Goal: Information Seeking & Learning: Learn about a topic

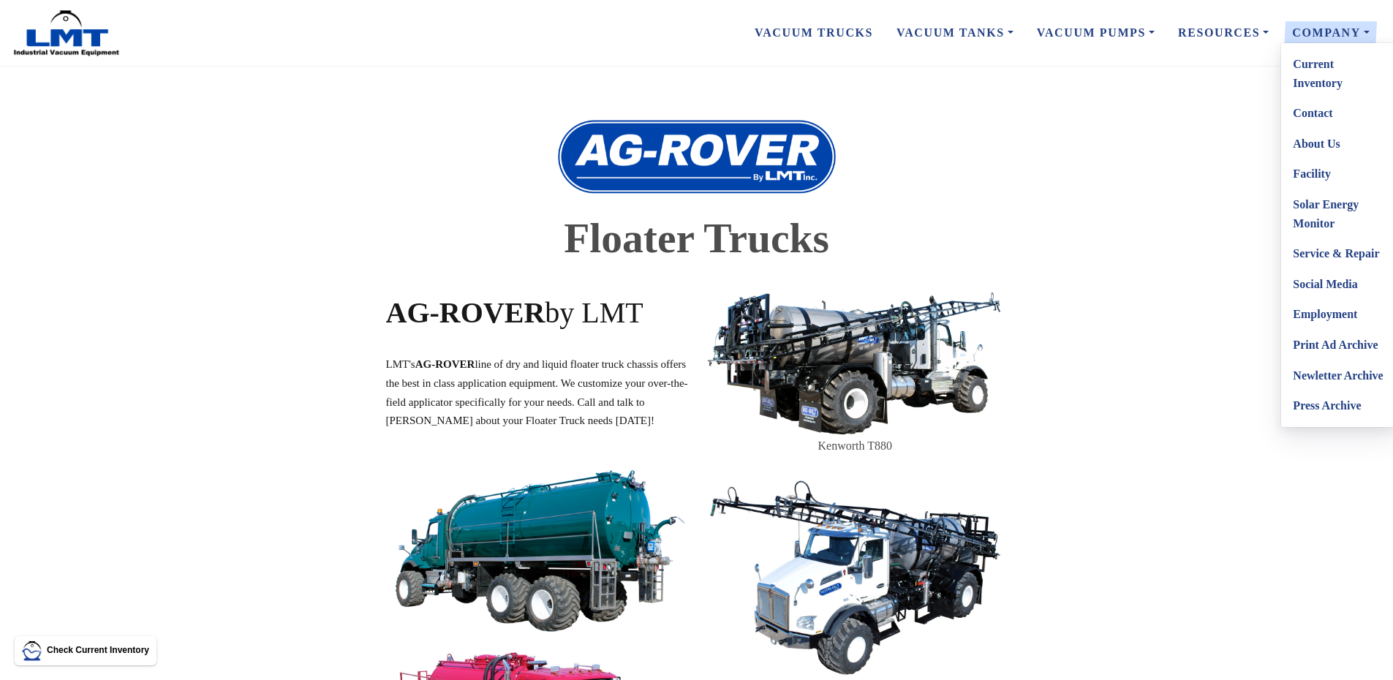
click at [1324, 81] on link "Current Inventory" at bounding box center [1340, 73] width 116 height 49
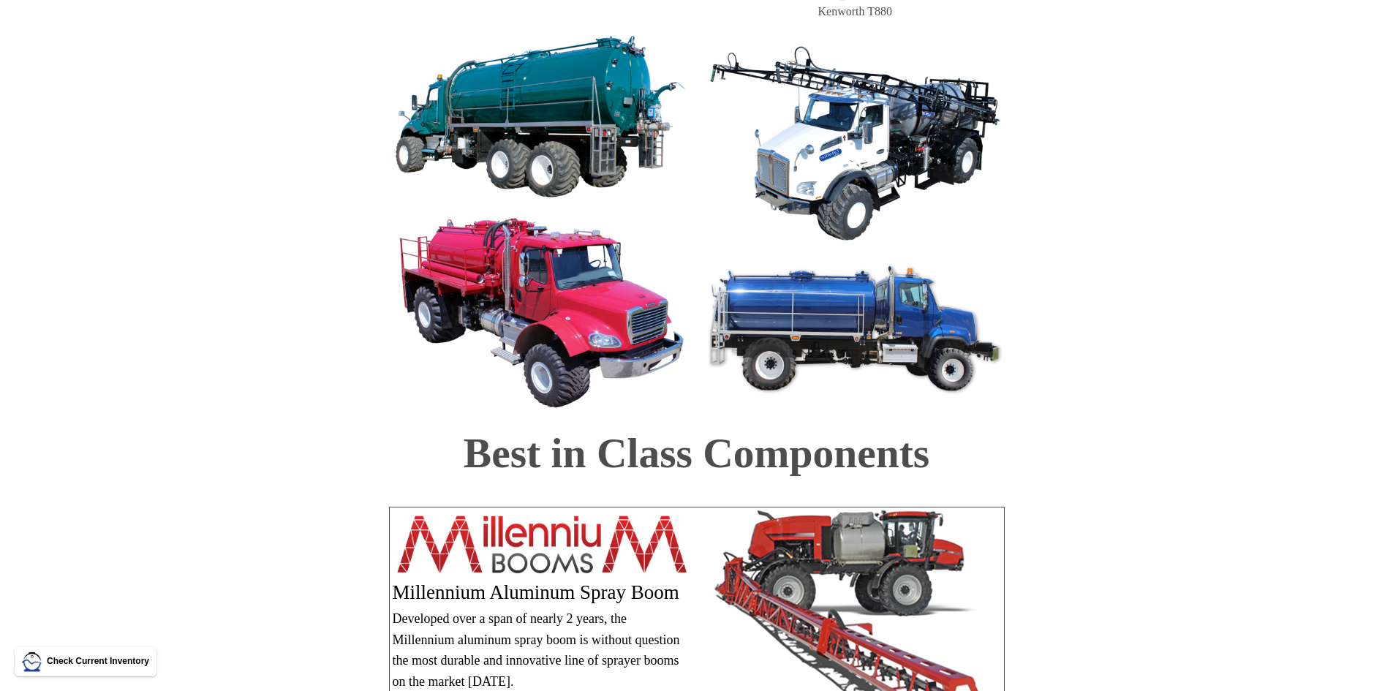
scroll to position [439, 0]
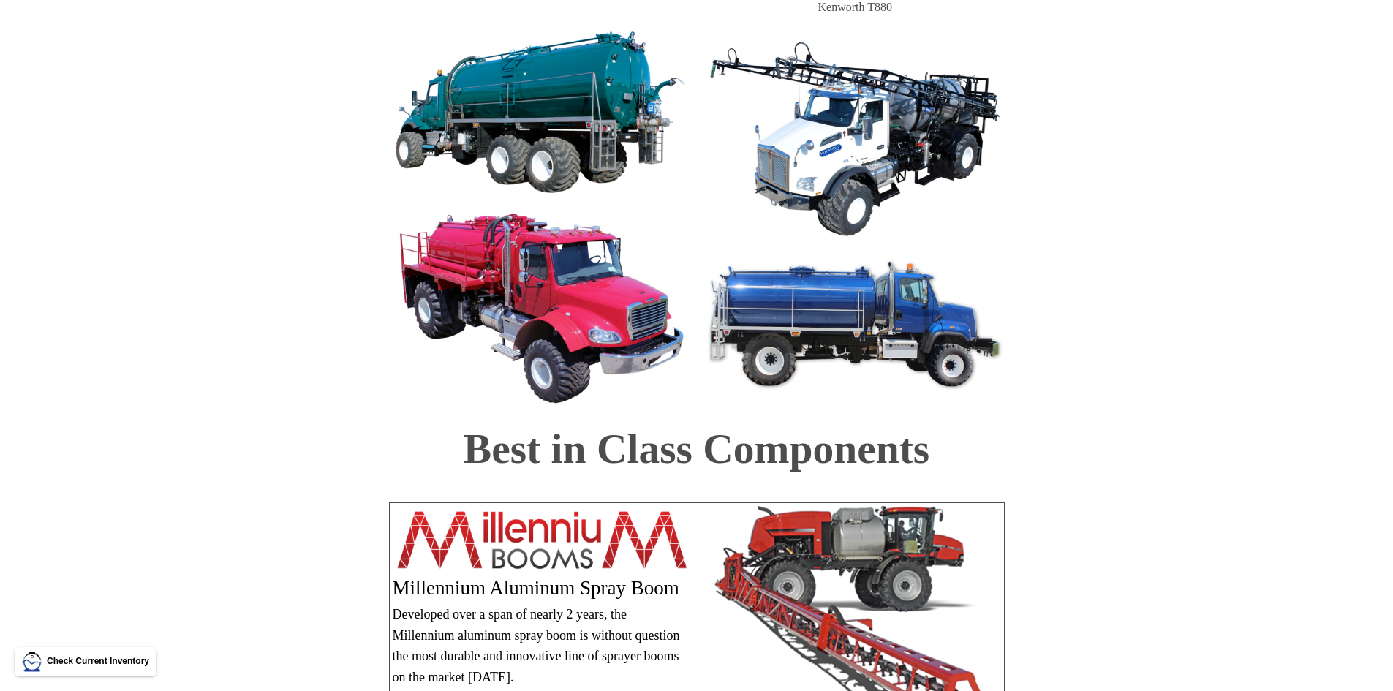
click at [101, 653] on link "Check Current Inventory" at bounding box center [85, 662] width 127 height 20
